Goal: Find specific page/section: Find specific page/section

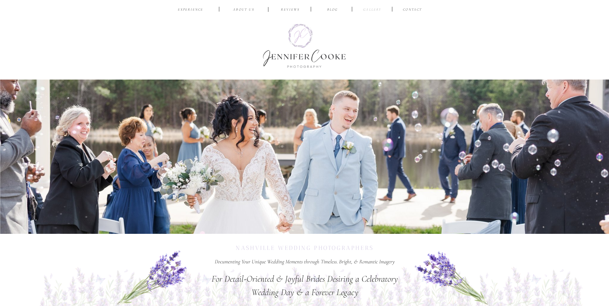
click at [370, 11] on nav "Gallery" at bounding box center [372, 10] width 21 height 6
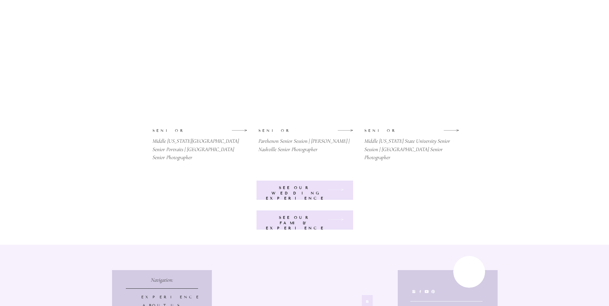
scroll to position [1476, 0]
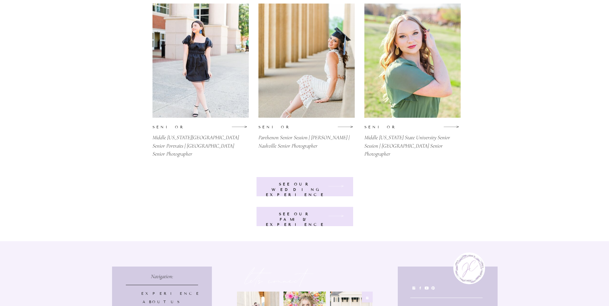
click at [297, 189] on b "see our wedding experience" at bounding box center [295, 189] width 59 height 15
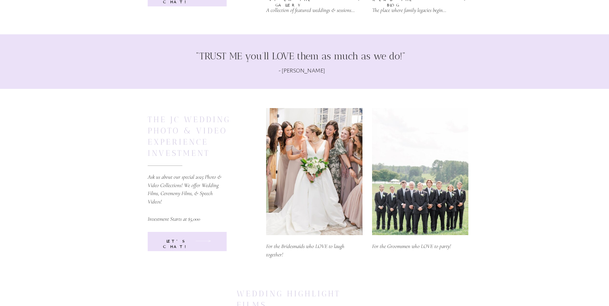
scroll to position [2695, 0]
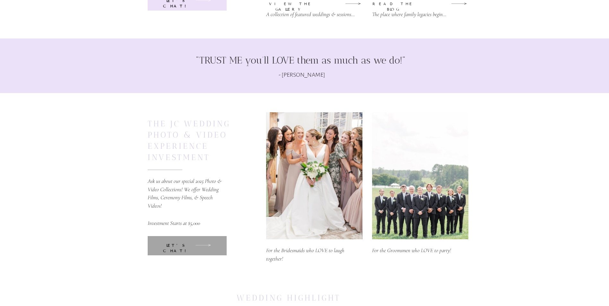
click at [177, 251] on div at bounding box center [187, 245] width 79 height 19
